Goal: Task Accomplishment & Management: Manage account settings

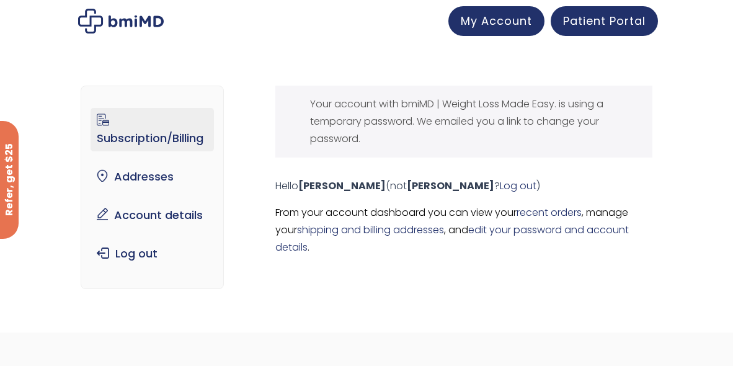
click at [165, 141] on link "Subscription/Billing" at bounding box center [152, 129] width 123 height 43
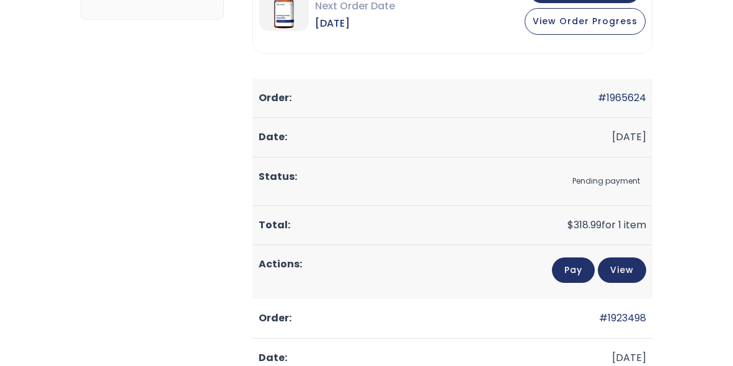
scroll to position [122, 0]
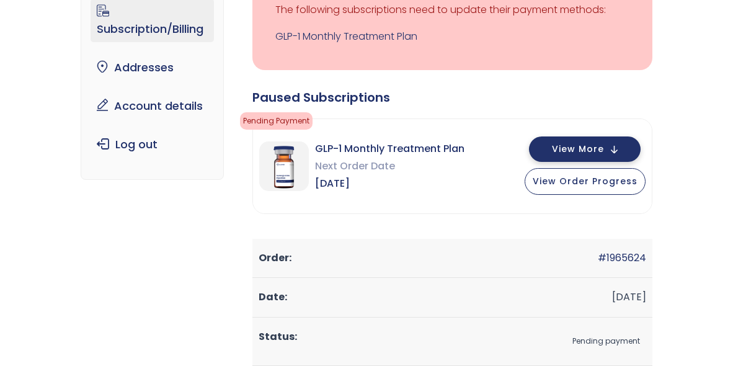
click at [589, 148] on span "View More" at bounding box center [578, 149] width 52 height 8
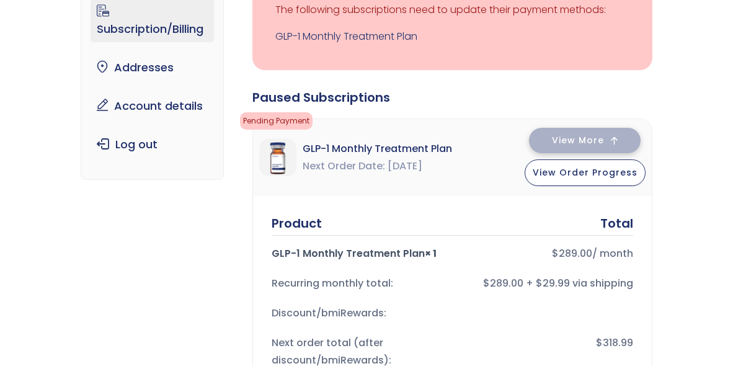
click at [589, 148] on button "View More" at bounding box center [585, 140] width 112 height 25
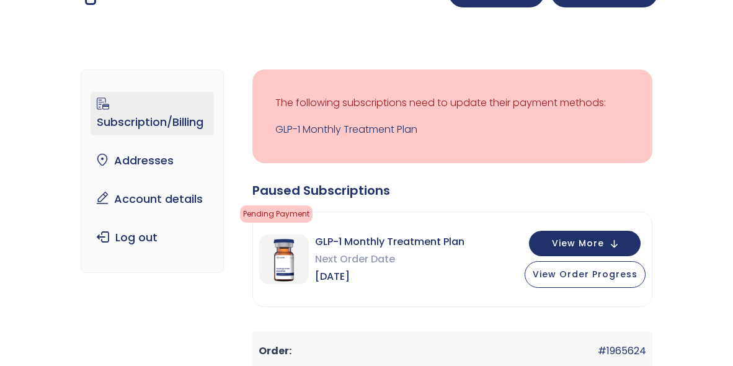
scroll to position [0, 0]
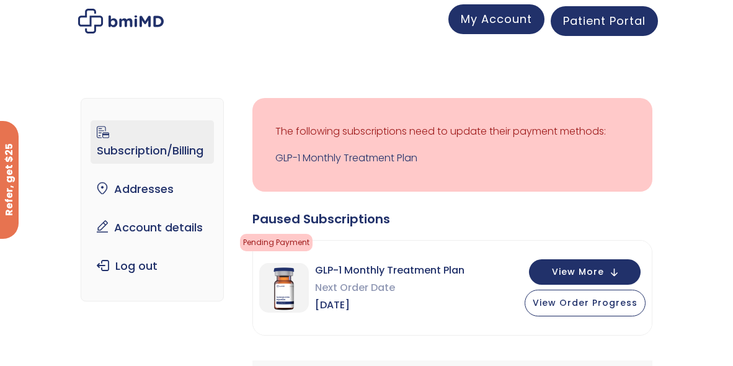
click at [486, 22] on span "My Account" at bounding box center [496, 19] width 71 height 16
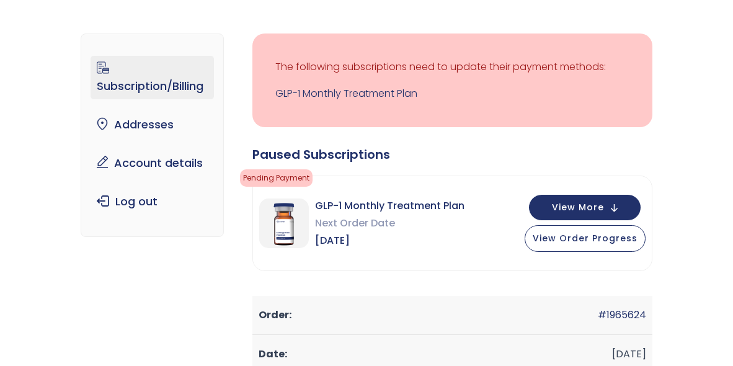
scroll to position [50, 0]
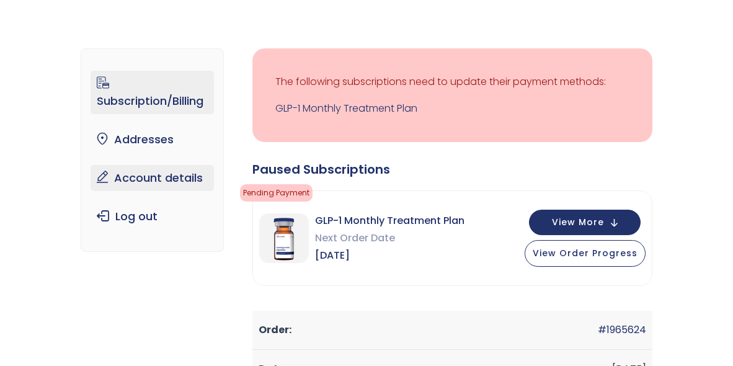
click at [159, 180] on link "Account details" at bounding box center [152, 178] width 123 height 26
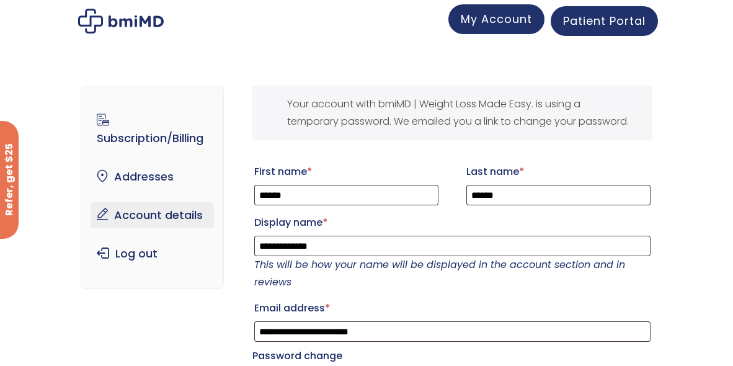
click at [497, 23] on span "My Account" at bounding box center [496, 19] width 71 height 16
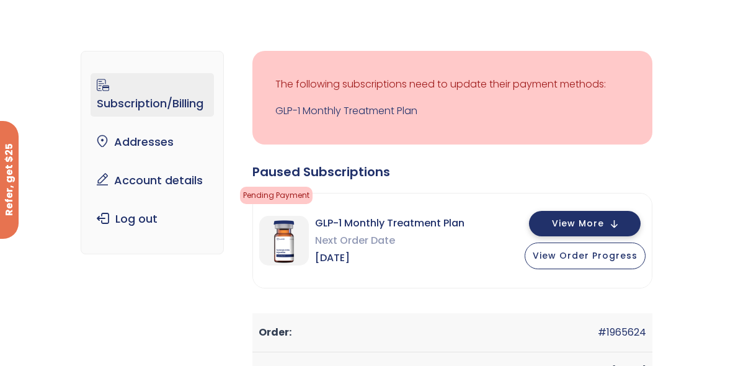
scroll to position [50, 0]
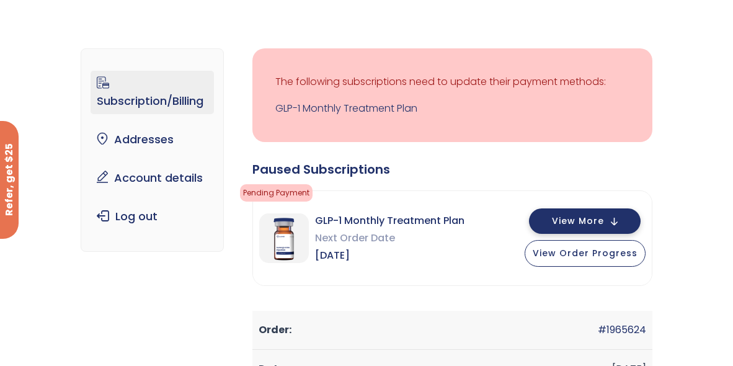
click at [590, 211] on button "View More" at bounding box center [585, 220] width 112 height 25
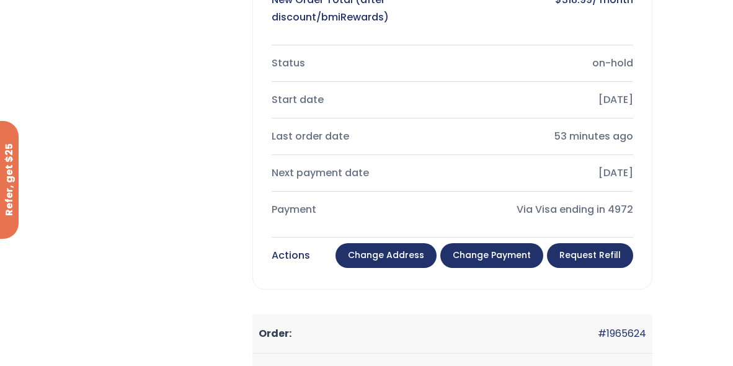
scroll to position [521, 0]
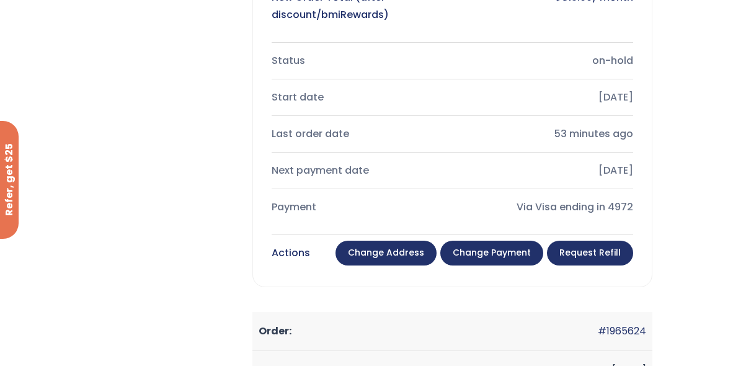
click at [489, 252] on link "Change payment" at bounding box center [491, 253] width 103 height 25
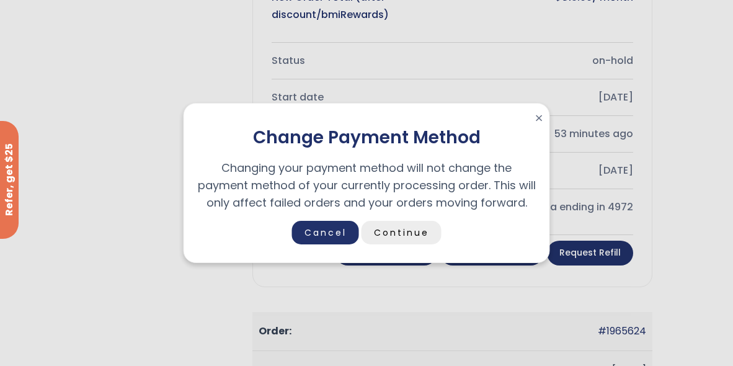
click at [396, 231] on link "Continue" at bounding box center [402, 233] width 80 height 24
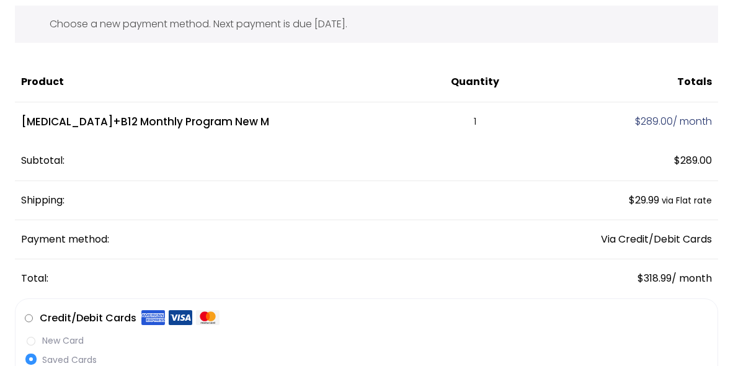
scroll to position [74, 0]
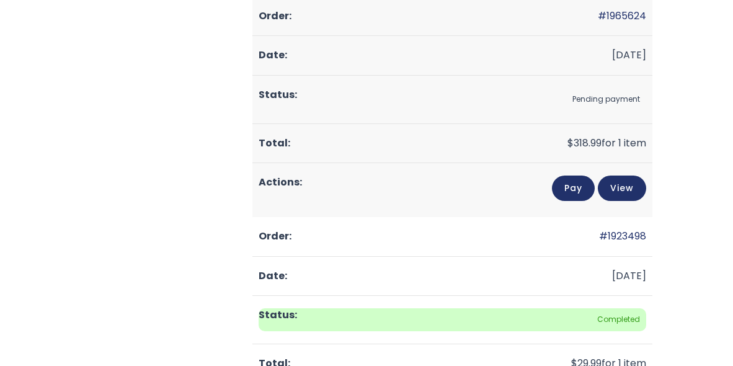
scroll to position [377, 0]
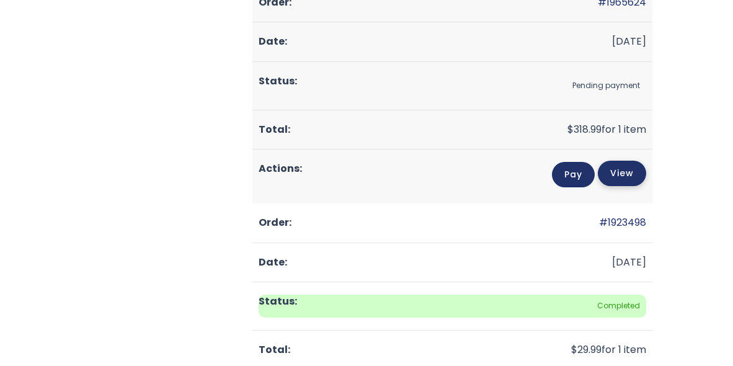
click at [618, 174] on link "View" at bounding box center [622, 173] width 48 height 25
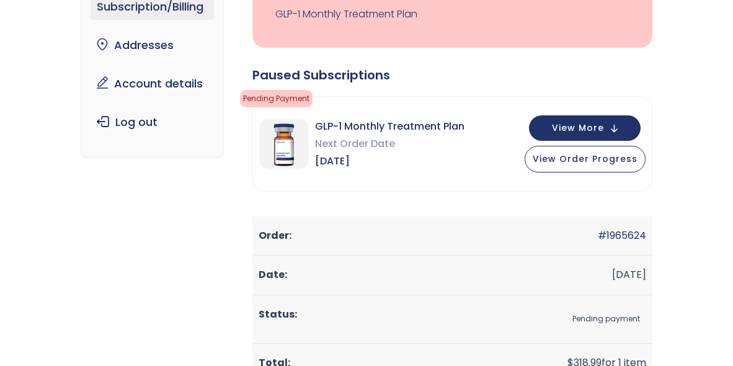
scroll to position [149, 0]
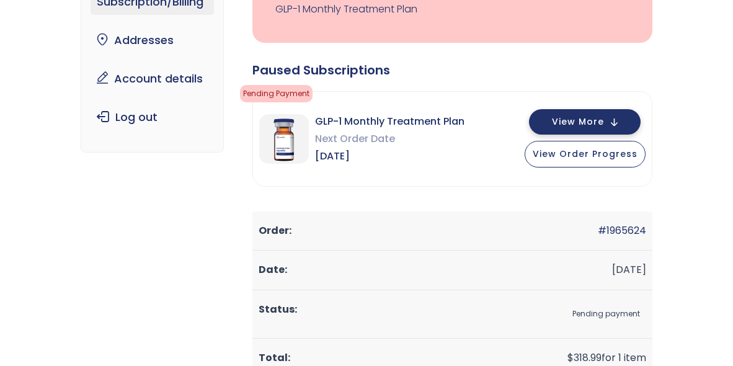
click at [597, 118] on span "View More" at bounding box center [578, 122] width 52 height 8
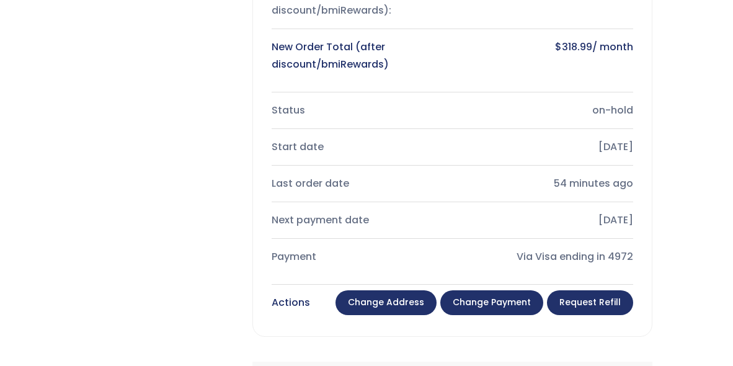
scroll to position [496, 0]
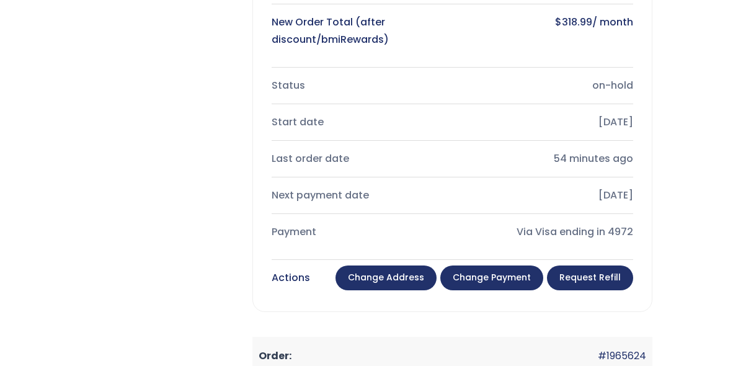
click at [489, 286] on link "Change payment" at bounding box center [491, 277] width 103 height 25
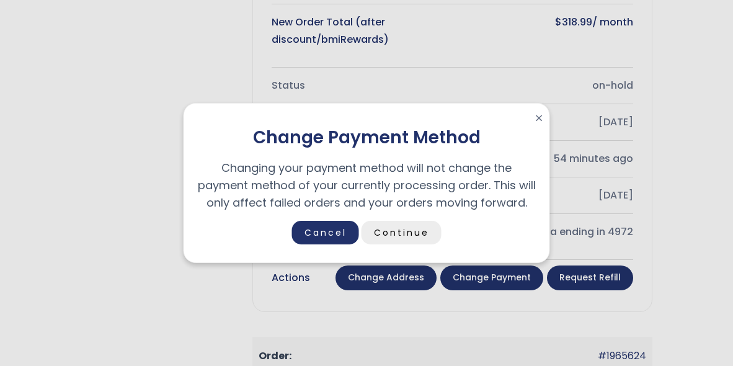
click at [420, 235] on link "Continue" at bounding box center [402, 233] width 80 height 24
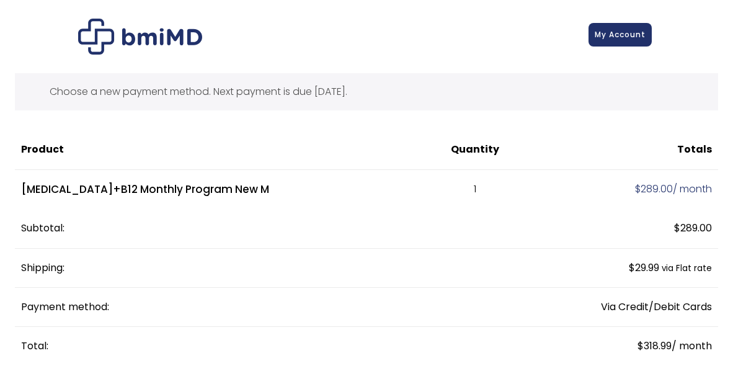
click at [624, 35] on span "My Account" at bounding box center [620, 34] width 51 height 11
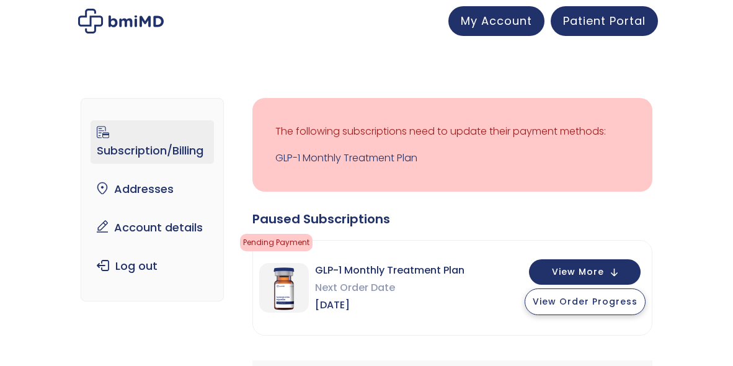
click at [594, 308] on button "View Order Progress" at bounding box center [585, 301] width 121 height 27
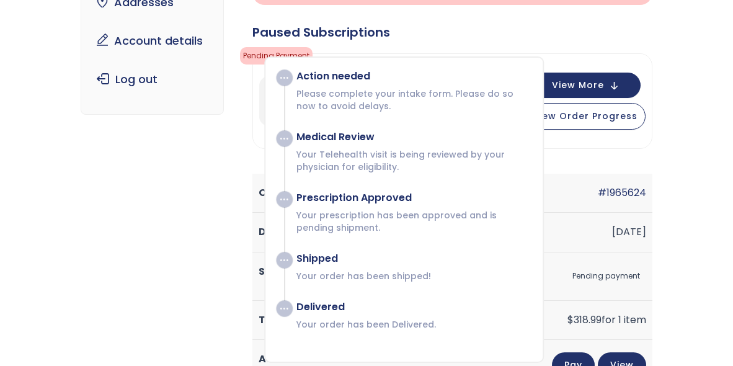
scroll to position [174, 0]
